Goal: Obtain resource: Download file/media

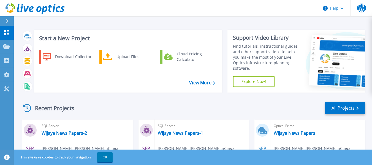
scroll to position [64, 0]
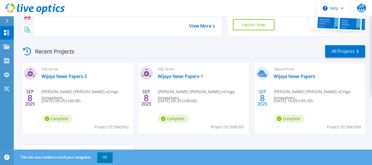
scroll to position [72, 0]
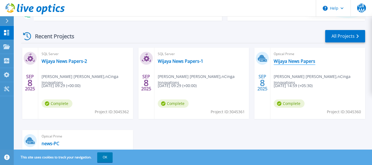
click at [292, 62] on link "Wijaya News Papers" at bounding box center [294, 61] width 42 height 6
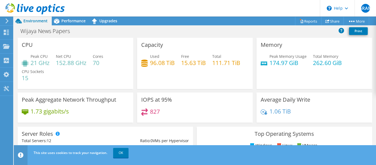
click at [259, 36] on div "Wijaya News Papers Print" at bounding box center [195, 32] width 362 height 12
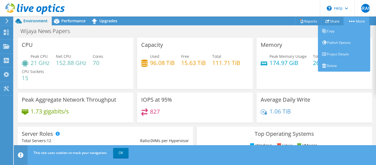
click at [351, 21] on circle at bounding box center [351, 21] width 1 height 1
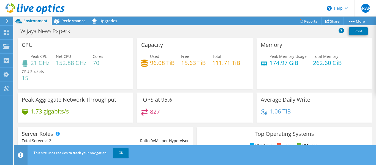
click at [269, 36] on div "Wijaya News Papers Print" at bounding box center [195, 31] width 362 height 10
click at [305, 23] on link "Reports" at bounding box center [308, 21] width 26 height 9
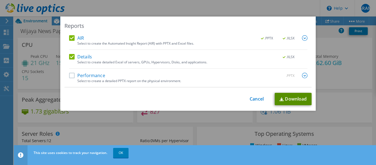
click at [291, 100] on link "Download" at bounding box center [292, 99] width 37 height 12
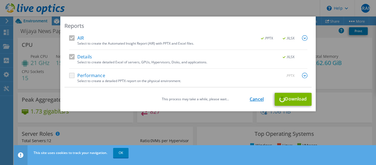
click at [255, 101] on link "Cancel" at bounding box center [256, 99] width 14 height 5
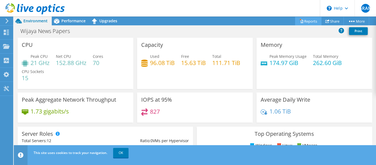
click at [306, 23] on link "Reports" at bounding box center [308, 21] width 26 height 9
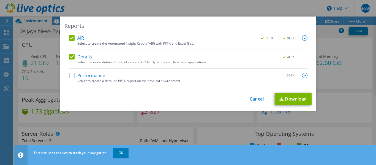
click at [69, 74] on label "Performance" at bounding box center [87, 76] width 36 height 6
click at [0, 0] on input "Performance" at bounding box center [0, 0] width 0 height 0
click at [293, 98] on link "Download" at bounding box center [292, 99] width 37 height 12
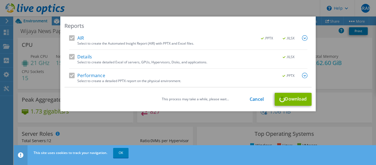
drag, startPoint x: 260, startPoint y: 70, endPoint x: 255, endPoint y: 59, distance: 12.3
click at [260, 68] on div "AIR .PPTX .XLSX Select to create the Automated Insight Report (AIR) with PPTX a…" at bounding box center [188, 61] width 238 height 52
click at [282, 96] on div "This process may take a while, please wait... Cancel Download" at bounding box center [187, 99] width 247 height 13
click at [290, 101] on div "This process may take a while, please wait... Cancel Download" at bounding box center [187, 99] width 247 height 13
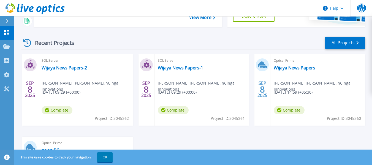
scroll to position [67, 0]
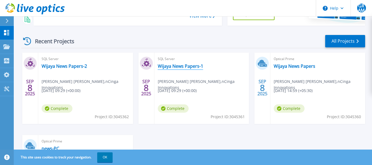
click at [181, 68] on link "Wijaya News Papers-1" at bounding box center [180, 66] width 45 height 6
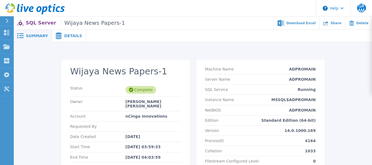
scroll to position [0, 0]
click at [72, 34] on span "Details" at bounding box center [73, 36] width 18 height 4
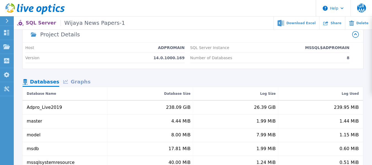
scroll to position [0, 0]
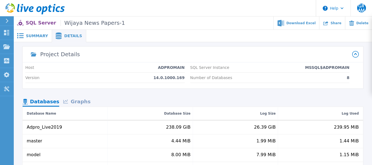
click at [35, 37] on span "Summary" at bounding box center [37, 36] width 22 height 4
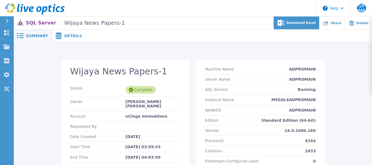
click at [298, 25] on div "Download Excel" at bounding box center [296, 23] width 46 height 13
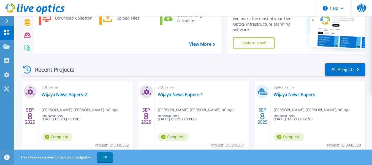
scroll to position [39, 0]
click at [75, 94] on link "Wijaya News Papers-2" at bounding box center [64, 94] width 45 height 6
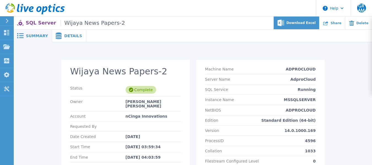
click at [302, 22] on span "Download Excel" at bounding box center [300, 22] width 29 height 3
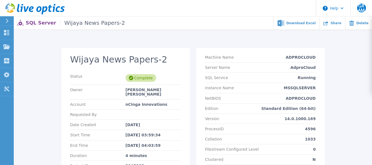
scroll to position [2, 0]
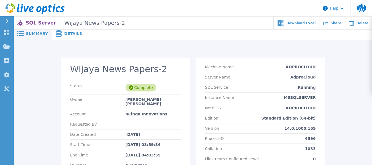
click at [248, 35] on div at bounding box center [228, 34] width 285 height 12
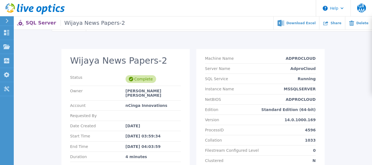
scroll to position [11, 0]
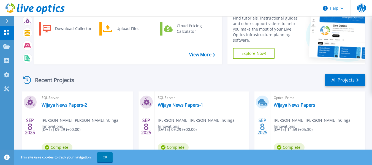
scroll to position [29, 0]
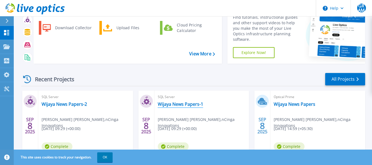
click at [174, 107] on link "Wijaya News Papers-1" at bounding box center [180, 104] width 45 height 6
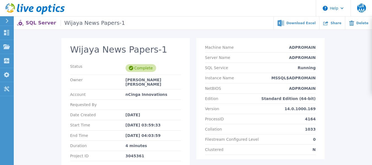
scroll to position [19, 0]
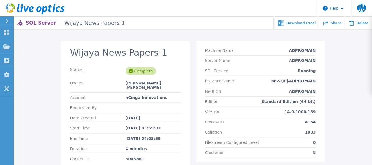
click at [240, 33] on div "Wijaya News Papers-1 Status Complete Owner Gayan Rangana Abeysinghe Mudiyansela…" at bounding box center [193, 101] width 358 height 157
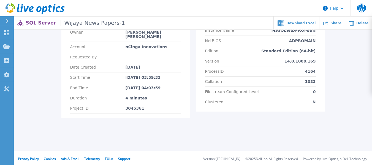
scroll to position [70, 0]
click at [339, 22] on span "Share" at bounding box center [335, 22] width 11 height 3
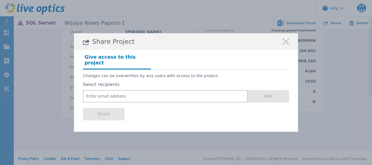
click at [284, 45] on icon at bounding box center [285, 41] width 7 height 7
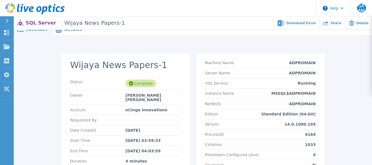
scroll to position [0, 0]
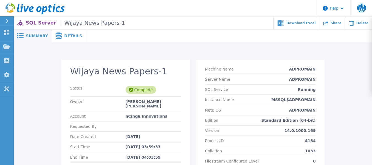
click at [64, 37] on span "Details" at bounding box center [73, 36] width 18 height 4
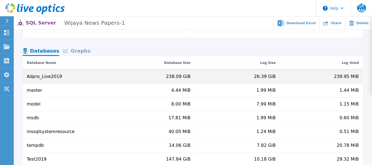
scroll to position [51, 0]
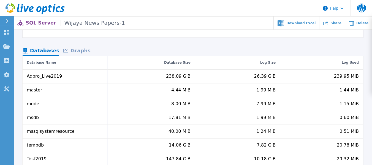
click at [81, 54] on div "Graphs" at bounding box center [76, 51] width 35 height 10
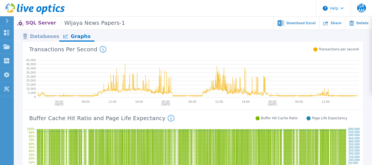
scroll to position [65, 0]
click at [39, 40] on div "Databases" at bounding box center [41, 37] width 37 height 10
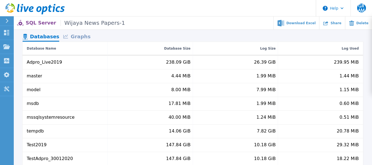
click at [81, 40] on div "Graphs" at bounding box center [76, 37] width 35 height 10
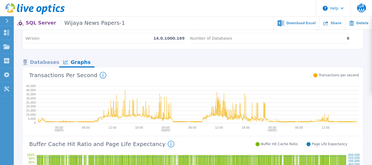
scroll to position [41, 0]
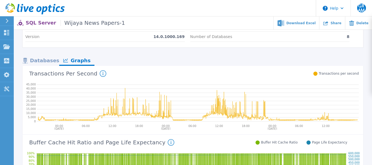
click at [226, 12] on header "Help GRAM End User [PERSON_NAME] [PERSON_NAME] Mudiyanselage [EMAIL_ADDRESS][DO…" at bounding box center [186, 8] width 372 height 17
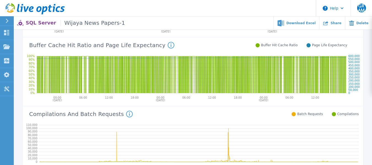
scroll to position [138, 0]
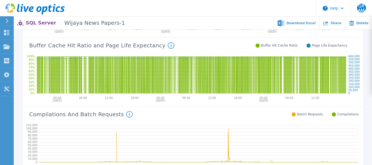
click at [214, 6] on header "Help GRAM End User [PERSON_NAME] [PERSON_NAME] Mudiyanselage [EMAIL_ADDRESS][DO…" at bounding box center [186, 8] width 372 height 17
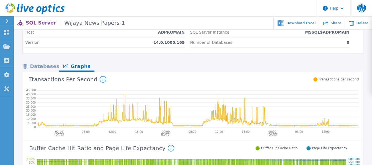
scroll to position [0, 0]
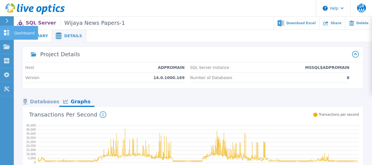
click at [7, 33] on icon at bounding box center [6, 32] width 7 height 5
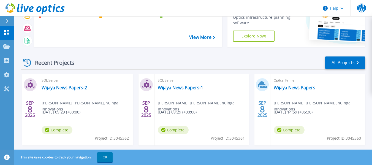
scroll to position [46, 0]
click at [297, 89] on link "Wijaya News Papers" at bounding box center [294, 87] width 42 height 6
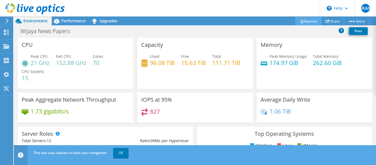
click at [302, 21] on link "Reports" at bounding box center [308, 21] width 26 height 9
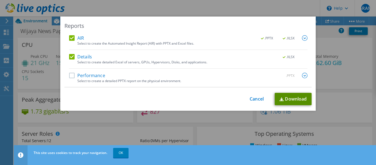
click at [301, 102] on link "Download" at bounding box center [292, 99] width 37 height 12
click at [71, 76] on label "Performance" at bounding box center [87, 76] width 36 height 6
click at [0, 0] on input "Performance" at bounding box center [0, 0] width 0 height 0
click at [293, 103] on link "Download" at bounding box center [292, 99] width 37 height 12
click at [255, 96] on link "Cancel" at bounding box center [256, 98] width 14 height 5
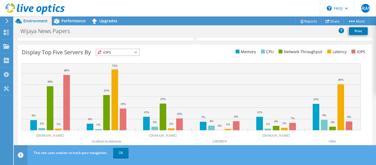
scroll to position [218, 0]
click at [124, 150] on link "OK" at bounding box center [120, 153] width 15 height 10
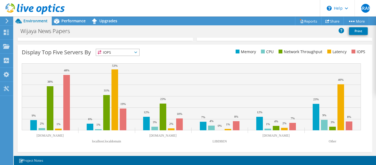
click at [5, 23] on div at bounding box center [6, 20] width 6 height 5
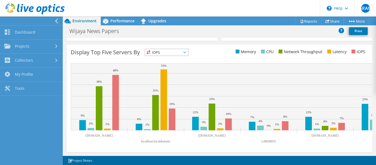
click at [56, 21] on icon at bounding box center [56, 20] width 4 height 5
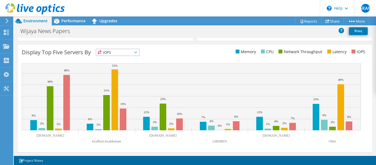
scroll to position [218, 0]
click at [102, 10] on header "GRAM End User Gayan Rangana Abeysinghe Mudiyanselage gayan.rangana@ncinga.net n…" at bounding box center [188, 8] width 376 height 17
click at [79, 21] on span "Performance" at bounding box center [73, 20] width 24 height 5
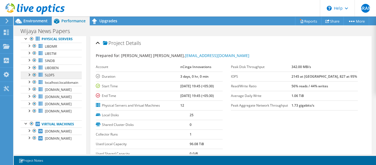
scroll to position [0, 0]
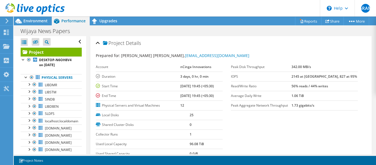
click at [7, 21] on use at bounding box center [7, 20] width 3 height 5
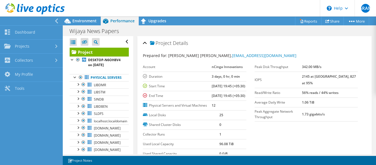
click at [32, 10] on icon at bounding box center [35, 8] width 59 height 11
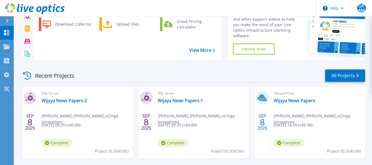
scroll to position [32, 0]
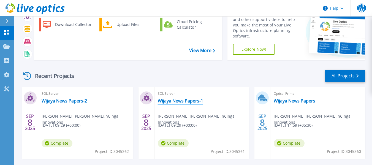
click at [178, 99] on link "Wijaya News Papers-1" at bounding box center [180, 101] width 45 height 6
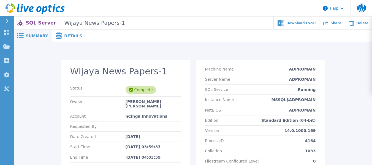
click at [65, 36] on span "Details" at bounding box center [73, 36] width 18 height 4
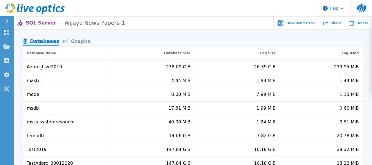
scroll to position [53, 0]
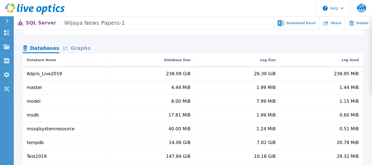
drag, startPoint x: 160, startPoint y: 85, endPoint x: 100, endPoint y: 46, distance: 71.9
click at [100, 46] on nav "Databases Graphs" at bounding box center [193, 49] width 340 height 10
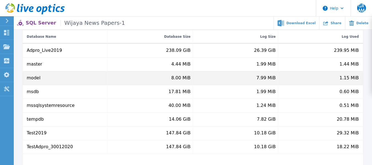
scroll to position [76, 0]
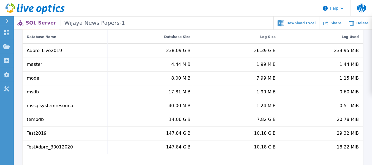
click at [5, 136] on div "Dashboard Dashboard Projects Projects Search Projects Upload SIOKIT & Files Opt…" at bounding box center [7, 95] width 14 height 139
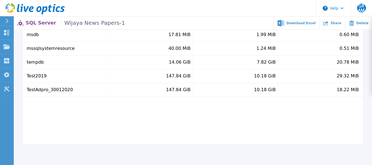
scroll to position [0, 0]
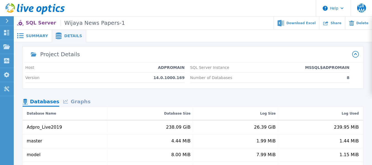
click at [78, 105] on div "Graphs" at bounding box center [76, 102] width 35 height 10
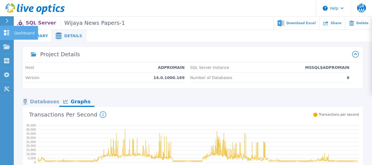
click at [9, 37] on link "Dashboard Dashboard" at bounding box center [7, 33] width 14 height 14
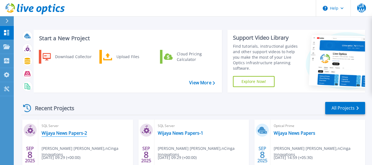
click at [65, 132] on link "Wijaya News Papers-2" at bounding box center [64, 133] width 45 height 6
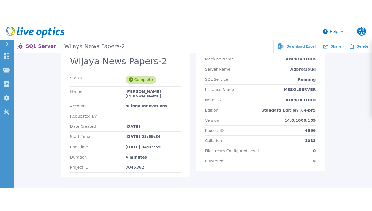
scroll to position [25, 0]
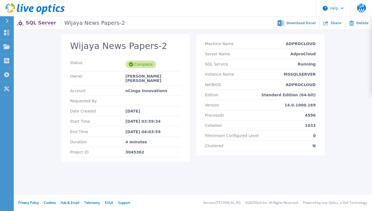
click at [119, 164] on div "Wijaya News Papers-2 Status Complete Owner [PERSON_NAME] [PERSON_NAME] Account …" at bounding box center [193, 95] width 358 height 157
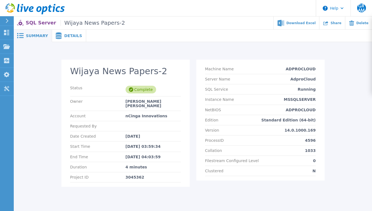
click at [66, 34] on span "Details" at bounding box center [73, 36] width 18 height 4
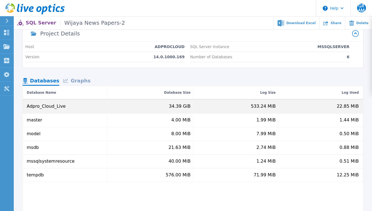
scroll to position [14, 0]
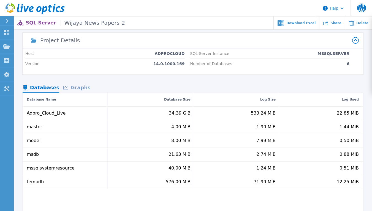
click at [158, 2] on header "Help GRAM End User [PERSON_NAME] [PERSON_NAME] Mudiyanselage [EMAIL_ADDRESS][DO…" at bounding box center [186, 8] width 372 height 17
click at [70, 89] on span at bounding box center [66, 87] width 7 height 4
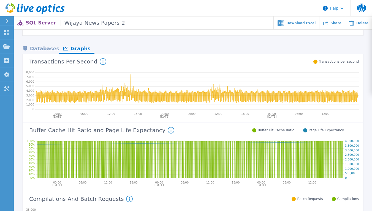
scroll to position [0, 0]
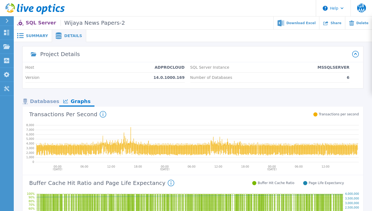
click at [37, 38] on div "Summary" at bounding box center [33, 36] width 38 height 12
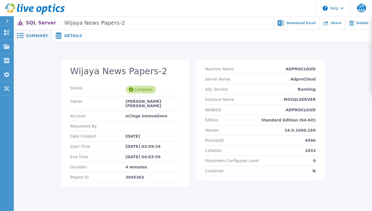
click at [68, 35] on span "Details" at bounding box center [73, 36] width 18 height 4
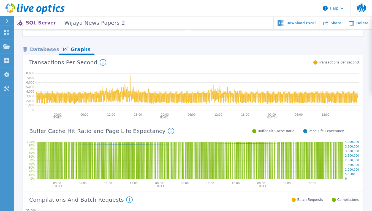
scroll to position [52, 0]
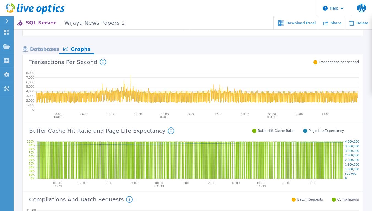
click at [47, 49] on div "Databases" at bounding box center [41, 50] width 37 height 10
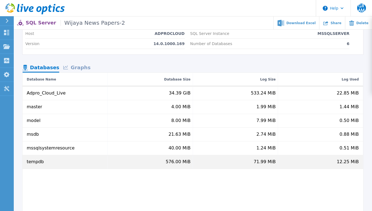
scroll to position [29, 0]
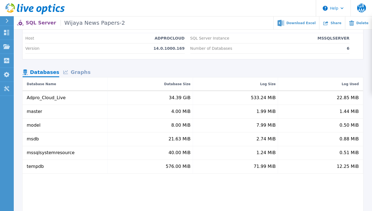
click at [79, 75] on div "Graphs" at bounding box center [76, 73] width 35 height 10
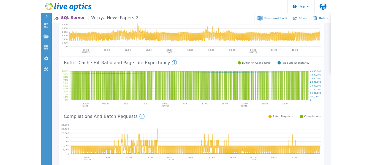
scroll to position [103, 0]
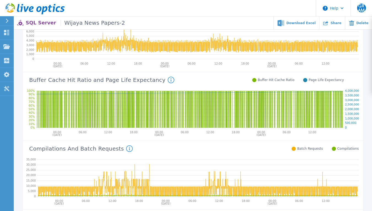
click at [365, 119] on div "Project Details Host ADPROCLOUD Version 14.0.1000.169 SQL Server Instance MSSQL…" at bounding box center [193, 145] width 358 height 404
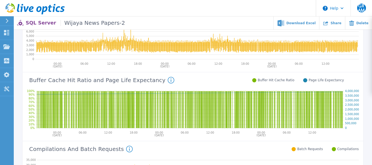
scroll to position [0, 0]
